Goal: Task Accomplishment & Management: Complete application form

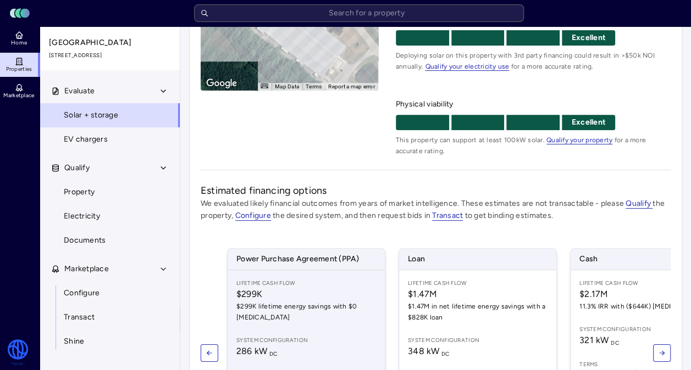
scroll to position [31, 0]
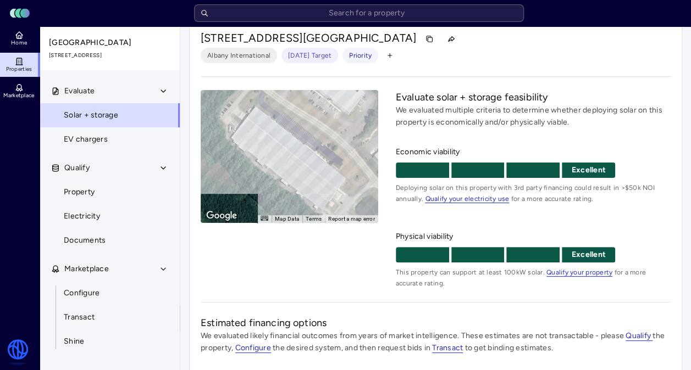
click at [299, 118] on div "To activate drag with keyboard, press Alt + Enter. Once in keyboard drag state,…" at bounding box center [289, 156] width 177 height 133
click at [317, 163] on div "To activate drag with keyboard, press Alt + Enter. Once in keyboard drag state,…" at bounding box center [289, 156] width 177 height 133
click at [340, 146] on div "To activate drag with keyboard, press Alt + Enter. Once in keyboard drag state,…" at bounding box center [289, 156] width 177 height 133
click at [341, 146] on div "To activate drag with keyboard, press Alt + Enter. Once in keyboard drag state,…" at bounding box center [289, 156] width 177 height 133
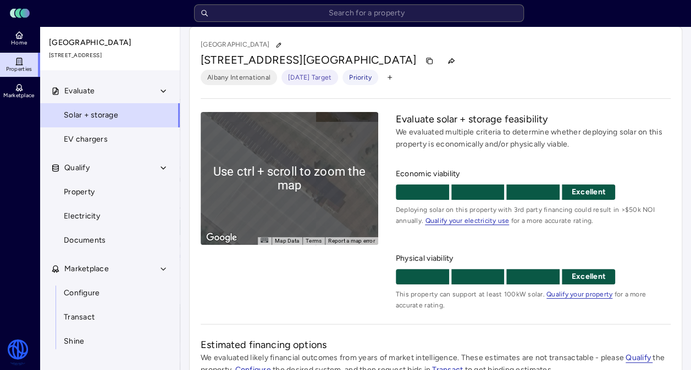
scroll to position [0, 0]
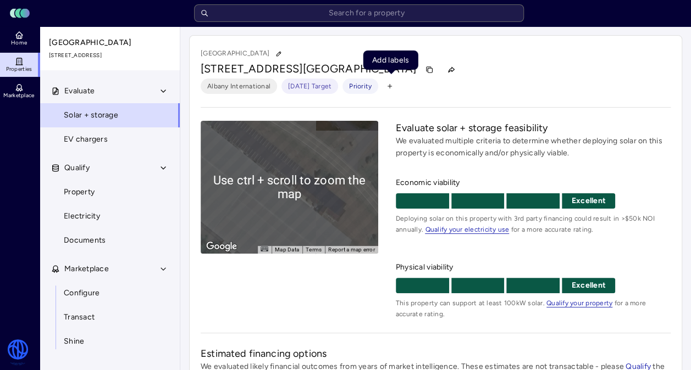
click at [386, 86] on span "button" at bounding box center [389, 86] width 14 height 14
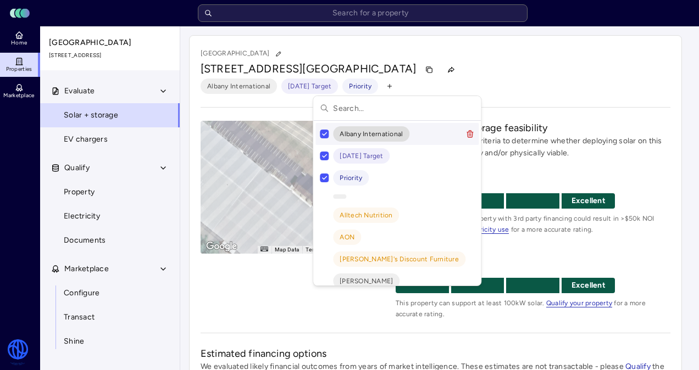
click at [513, 75] on html "Toggle Sidebar Lumen Energy Logo Home Properties Marketplace Watershed [PERSON_…" at bounding box center [349, 340] width 699 height 680
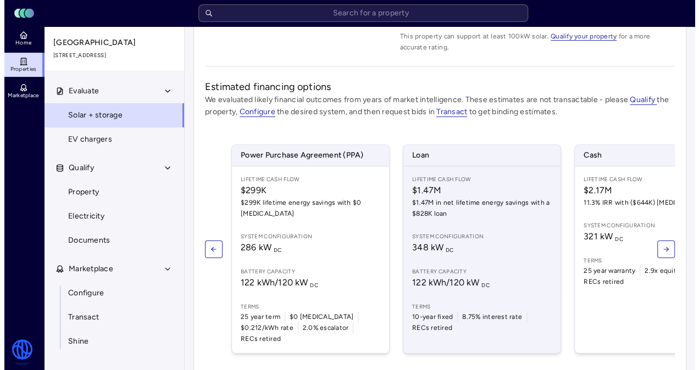
scroll to position [275, 0]
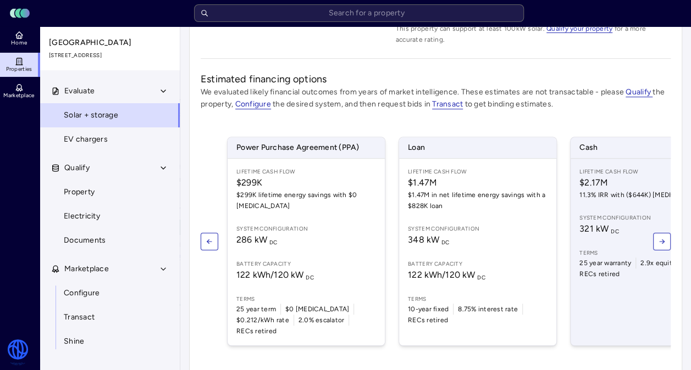
click at [588, 143] on span "Cash" at bounding box center [648, 147] width 157 height 21
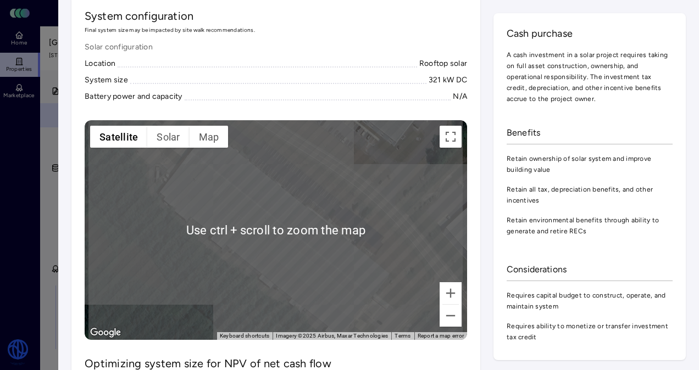
scroll to position [604, 0]
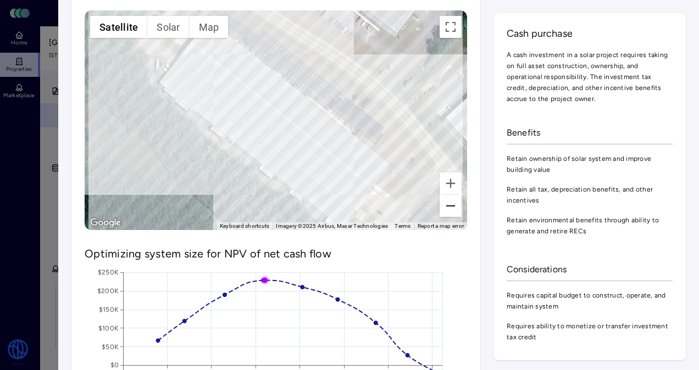
click at [443, 205] on button "Zoom out" at bounding box center [451, 206] width 22 height 22
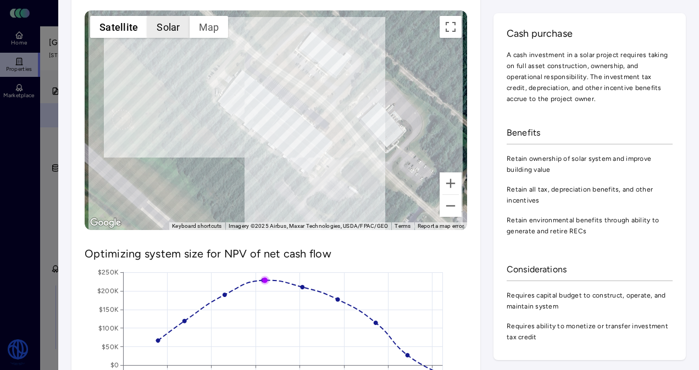
click at [163, 24] on button "Solar" at bounding box center [168, 27] width 42 height 22
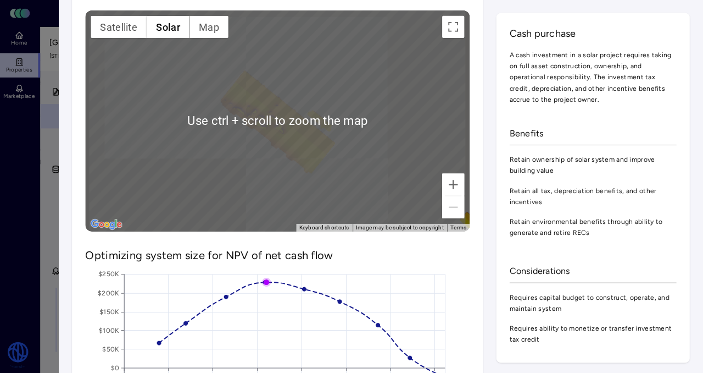
scroll to position [549, 0]
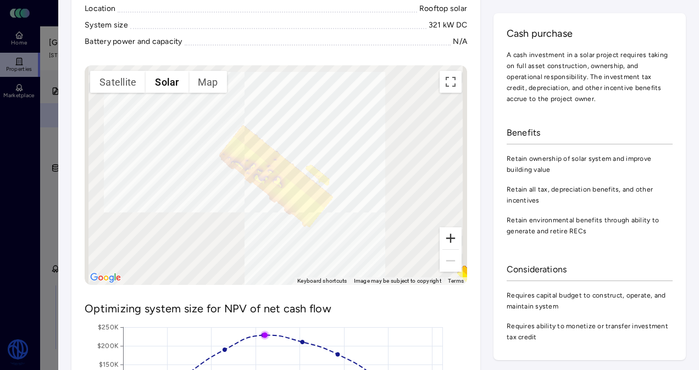
click at [446, 237] on button "Zoom in" at bounding box center [451, 238] width 22 height 22
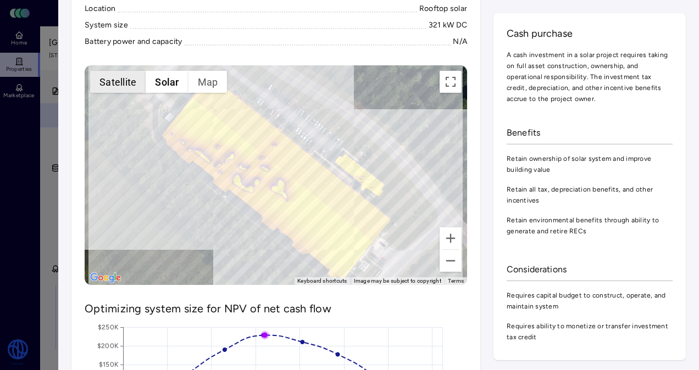
click at [135, 83] on button "Satellite" at bounding box center [117, 82] width 55 height 22
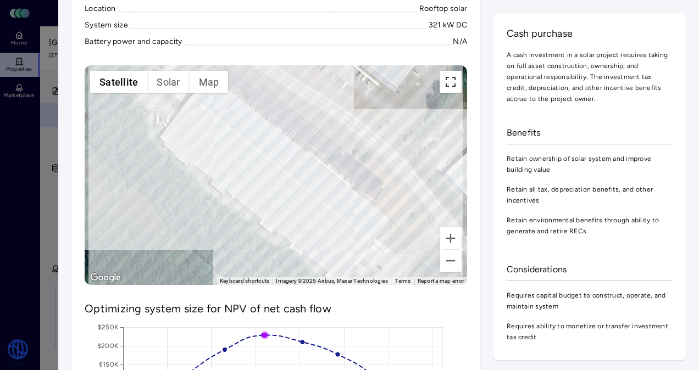
drag, startPoint x: 443, startPoint y: 79, endPoint x: 445, endPoint y: 120, distance: 41.3
click at [443, 80] on button "Toggle fullscreen view" at bounding box center [451, 82] width 22 height 22
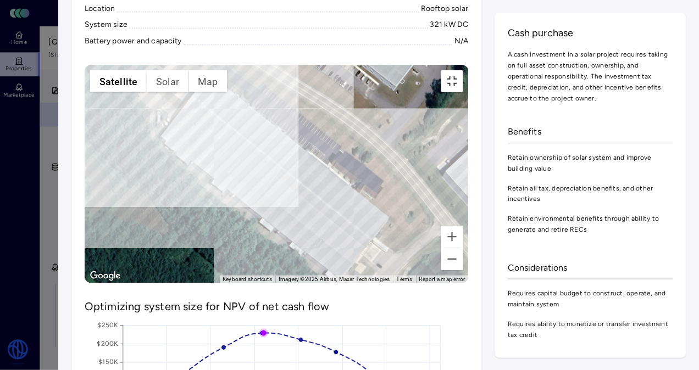
scroll to position [236, 0]
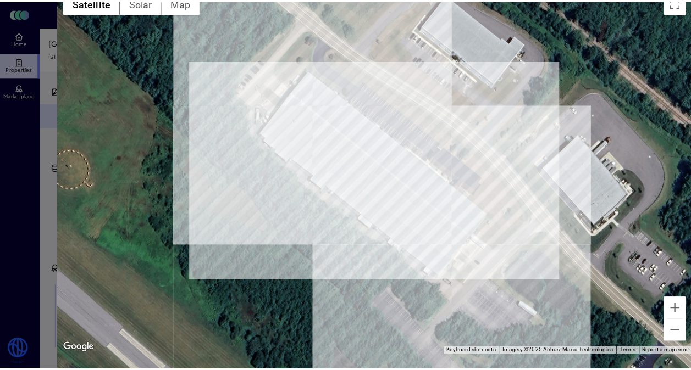
scroll to position [0, 0]
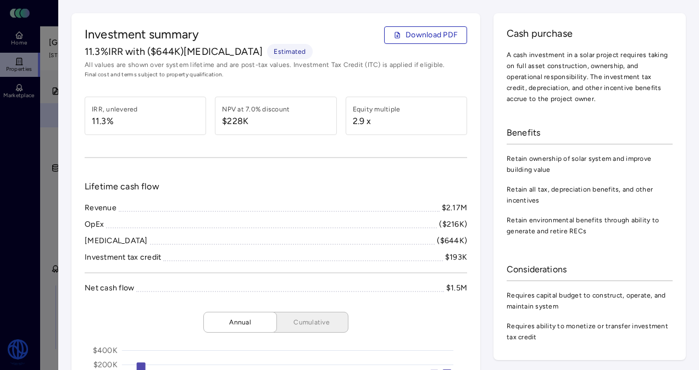
click at [29, 142] on div at bounding box center [349, 185] width 699 height 370
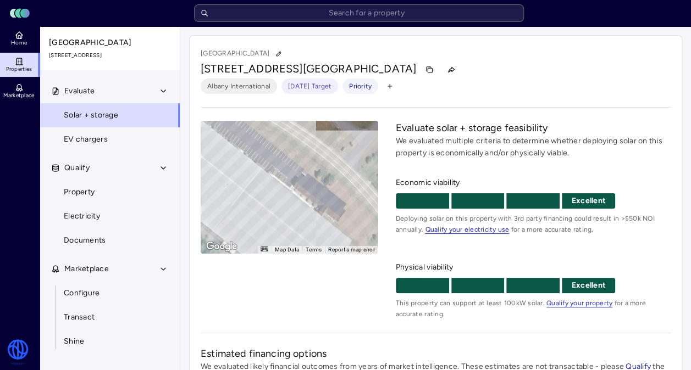
click at [264, 246] on div at bounding box center [264, 250] width 14 height 8
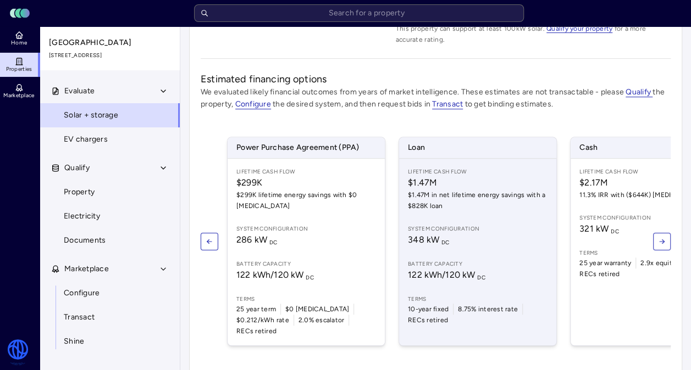
scroll to position [305, 0]
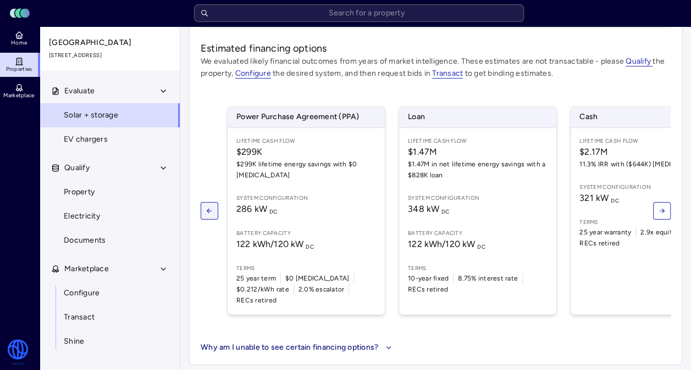
click at [212, 207] on icon "button" at bounding box center [209, 211] width 8 height 8
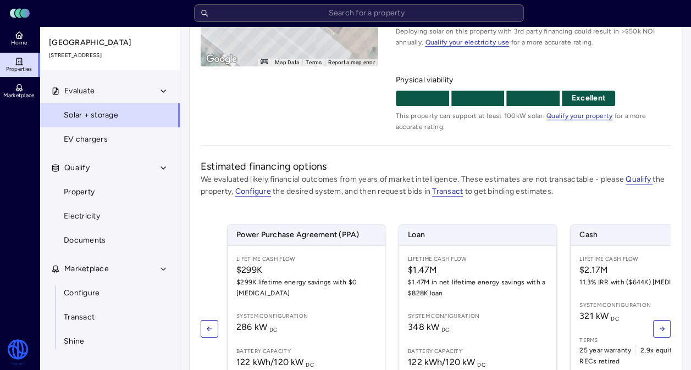
scroll to position [251, 0]
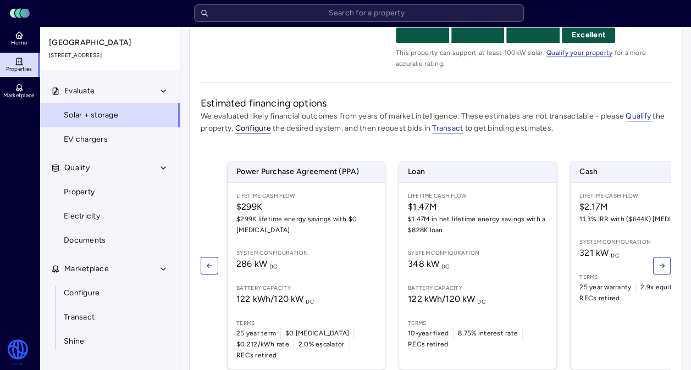
click at [262, 130] on span "Configure" at bounding box center [253, 129] width 36 height 10
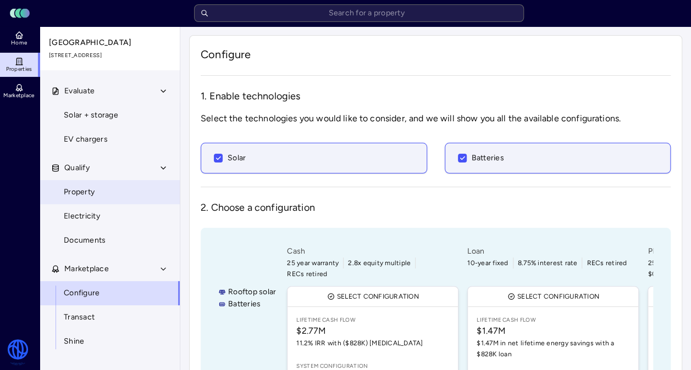
click at [144, 191] on link "Property" at bounding box center [110, 192] width 141 height 24
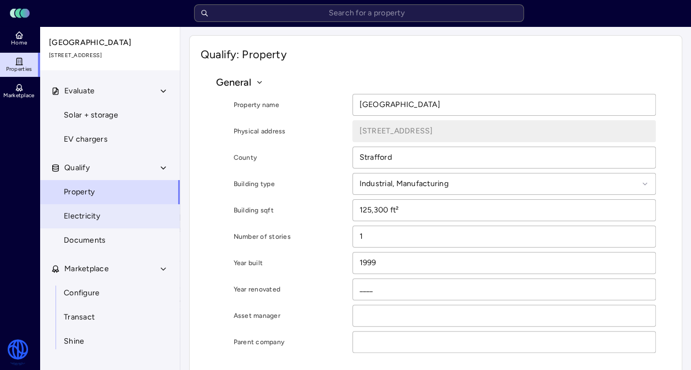
click at [129, 218] on link "Electricity" at bounding box center [110, 216] width 141 height 24
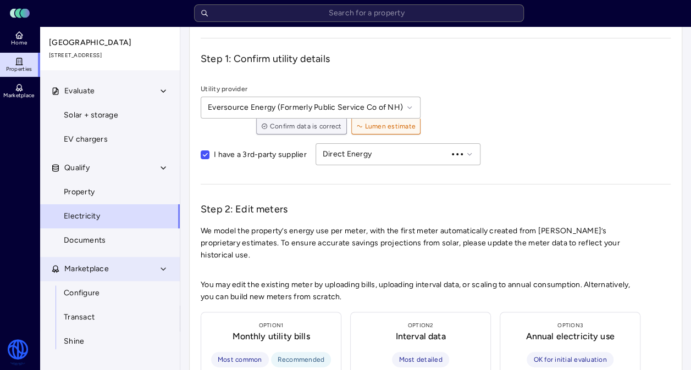
scroll to position [55, 0]
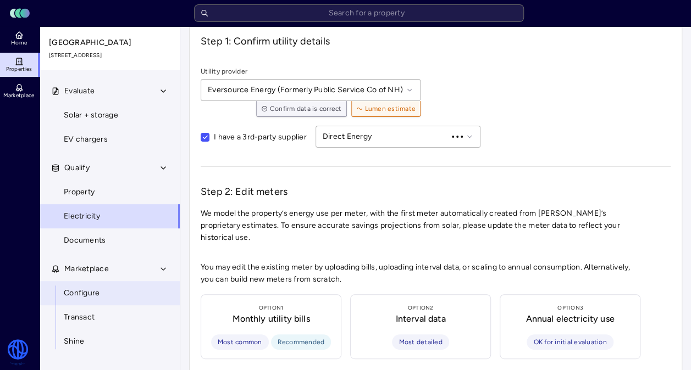
click at [120, 295] on link "Configure" at bounding box center [110, 293] width 141 height 24
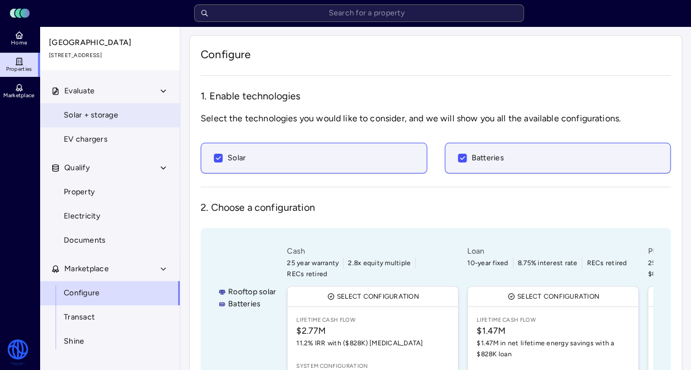
click at [88, 112] on span "Solar + storage" at bounding box center [91, 115] width 54 height 12
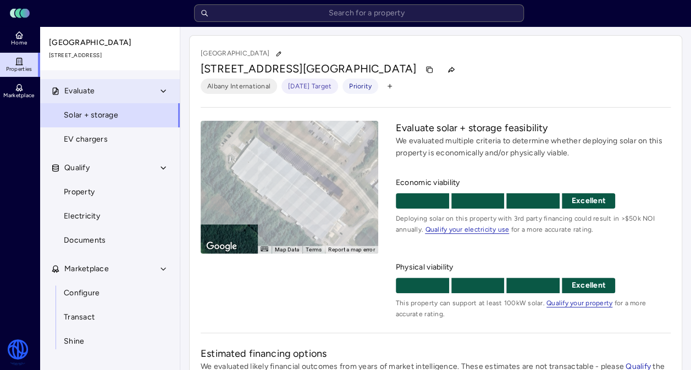
click at [93, 90] on span "Evaluate" at bounding box center [79, 91] width 30 height 12
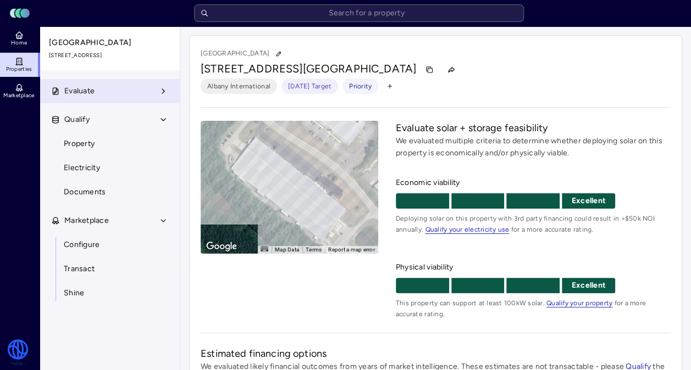
click at [152, 81] on button "Evaluate" at bounding box center [110, 91] width 141 height 24
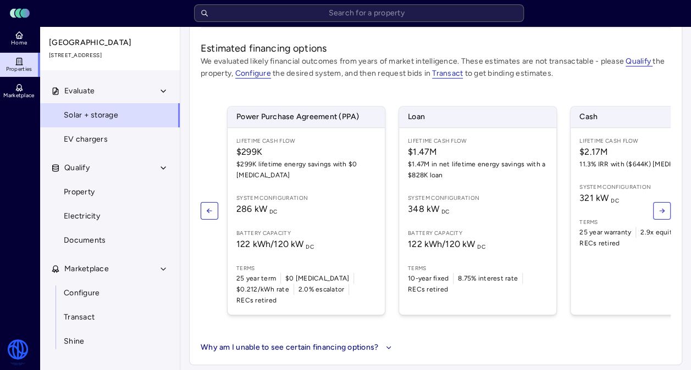
scroll to position [0, 83]
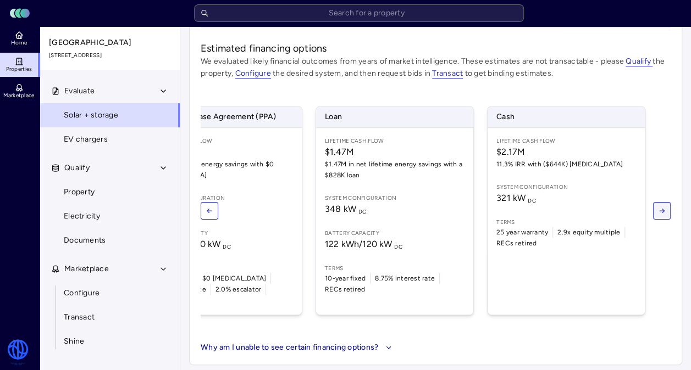
click at [659, 202] on button "button" at bounding box center [662, 211] width 18 height 18
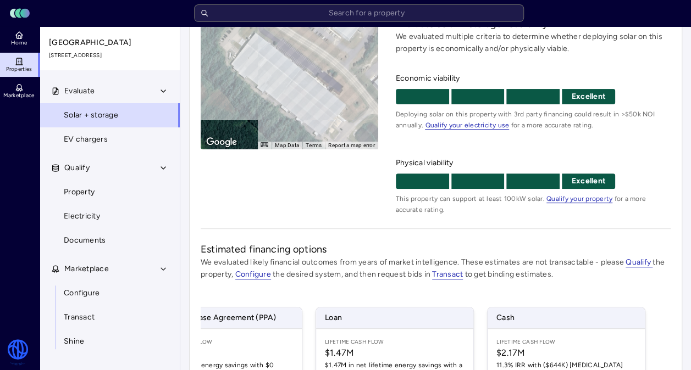
scroll to position [0, 0]
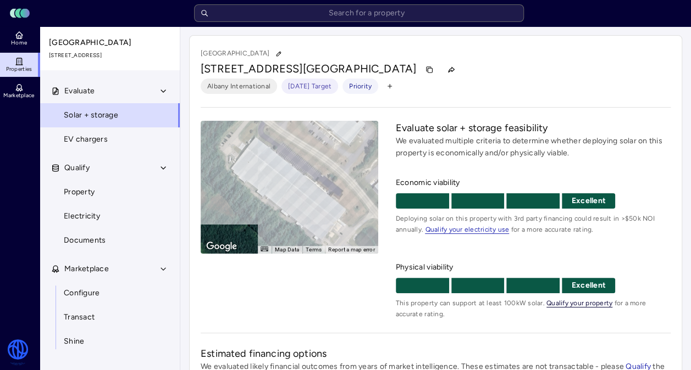
click at [582, 303] on span "Qualify your property" at bounding box center [579, 303] width 66 height 8
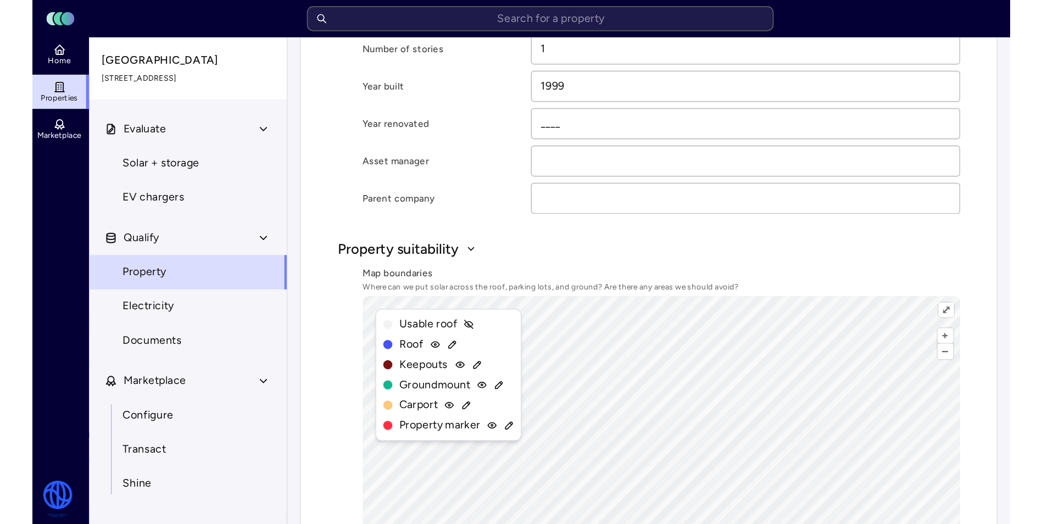
scroll to position [385, 0]
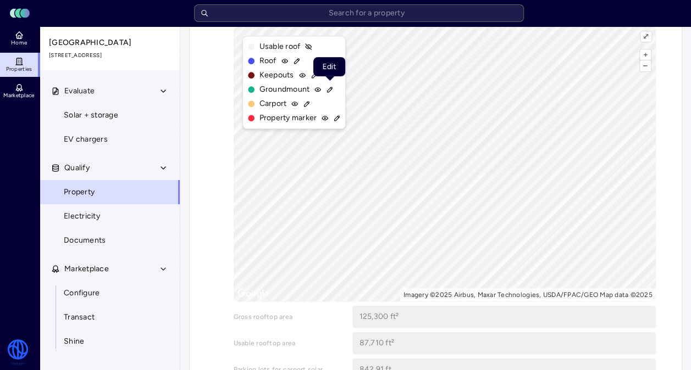
click at [330, 91] on icon at bounding box center [330, 90] width 8 height 8
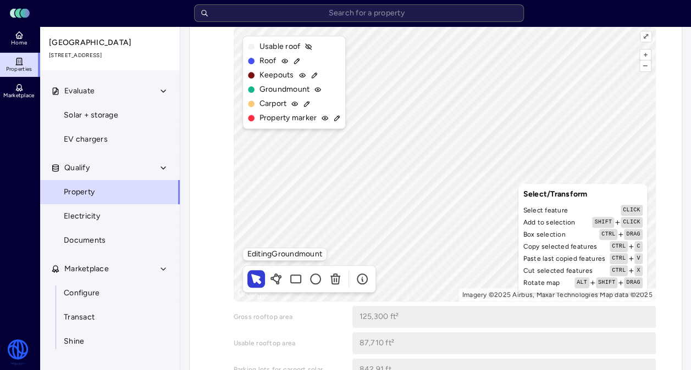
click at [546, 199] on div "+ – ⇧ › Imagery ©2025 Airbus, Maxar Technologies Map data ©2025 ⤢ Editing Groun…" at bounding box center [445, 164] width 422 height 275
click at [295, 62] on icon at bounding box center [297, 61] width 8 height 8
click at [281, 277] on icon at bounding box center [275, 279] width 13 height 13
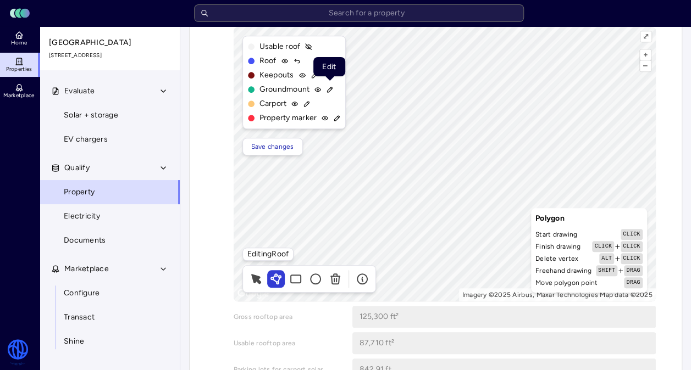
click at [327, 91] on icon at bounding box center [330, 90] width 8 height 8
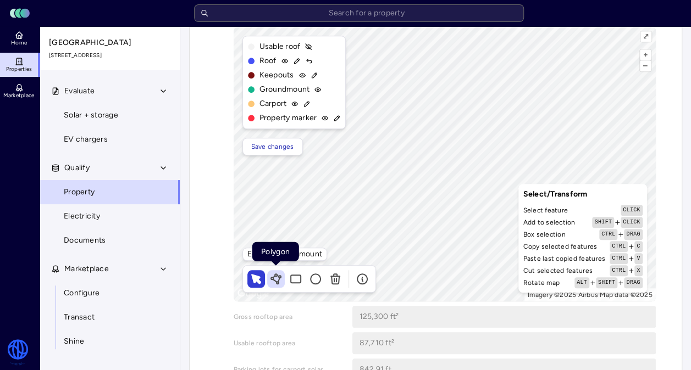
click at [279, 279] on icon at bounding box center [279, 280] width 2 height 4
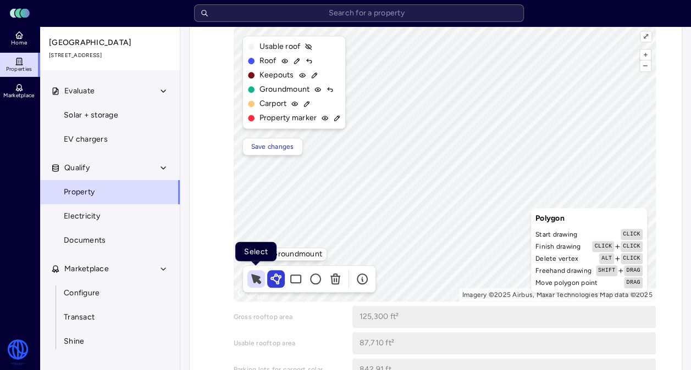
click at [256, 273] on icon at bounding box center [255, 279] width 13 height 13
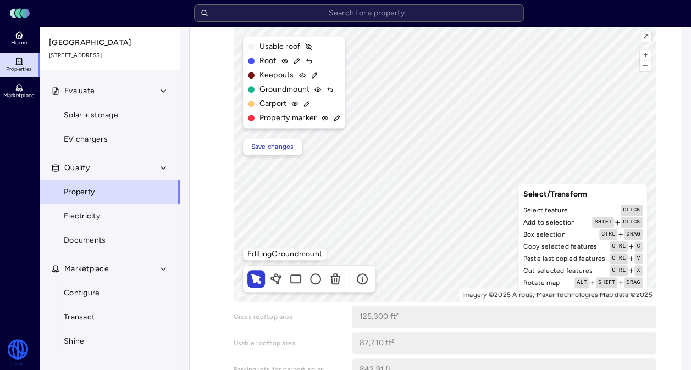
click at [573, 197] on div "+ – ⇧ › Imagery ©2025 Airbus, Maxar Technologies Map data ©2025 ⤢ Editing Groun…" at bounding box center [445, 164] width 422 height 275
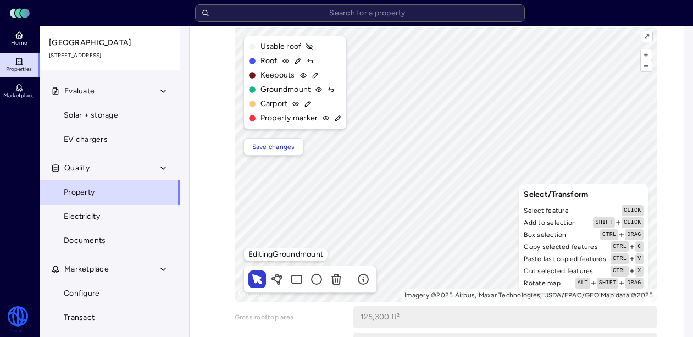
type textarea "x"
